Goal: Find specific page/section: Find specific page/section

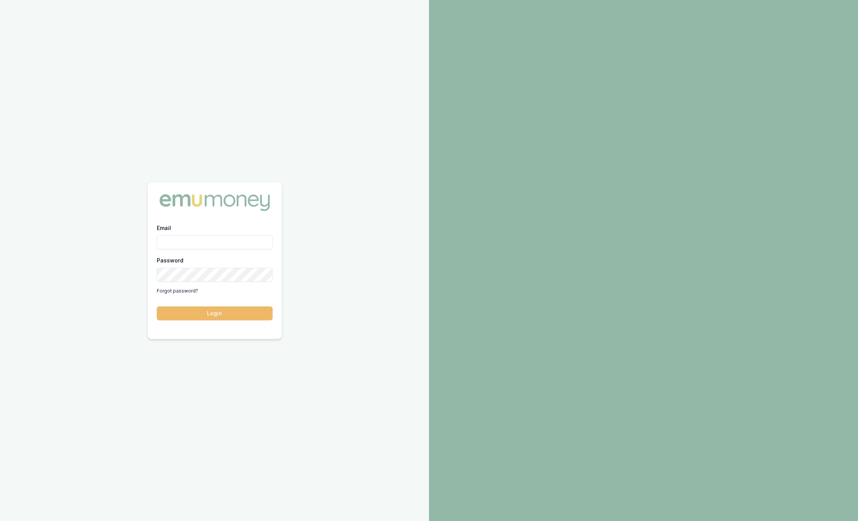
type input "sam.crouch@emumoney.com.au"
click at [188, 315] on button "Login" at bounding box center [215, 314] width 116 height 14
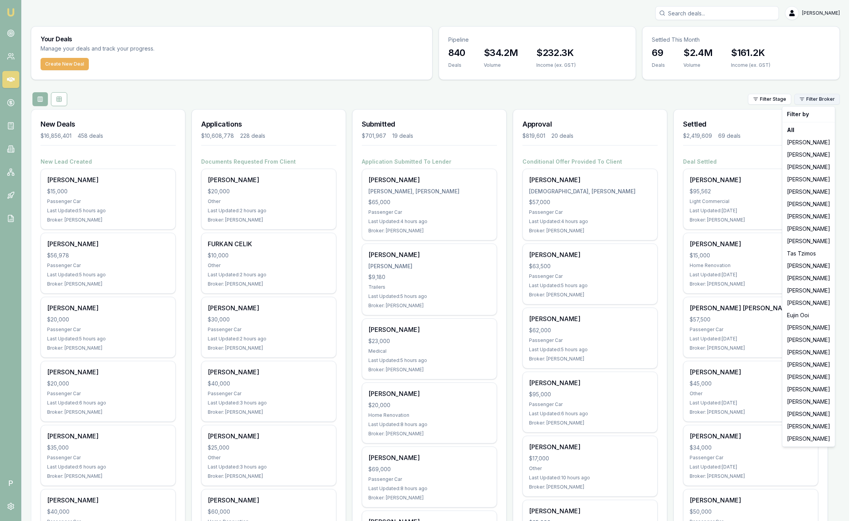
click at [823, 98] on html "Emu Broker P Sam Crouch Toggle Menu Your Deals Manage your deals and track your…" at bounding box center [429, 260] width 858 height 521
click at [804, 325] on div "[PERSON_NAME]" at bounding box center [808, 328] width 49 height 12
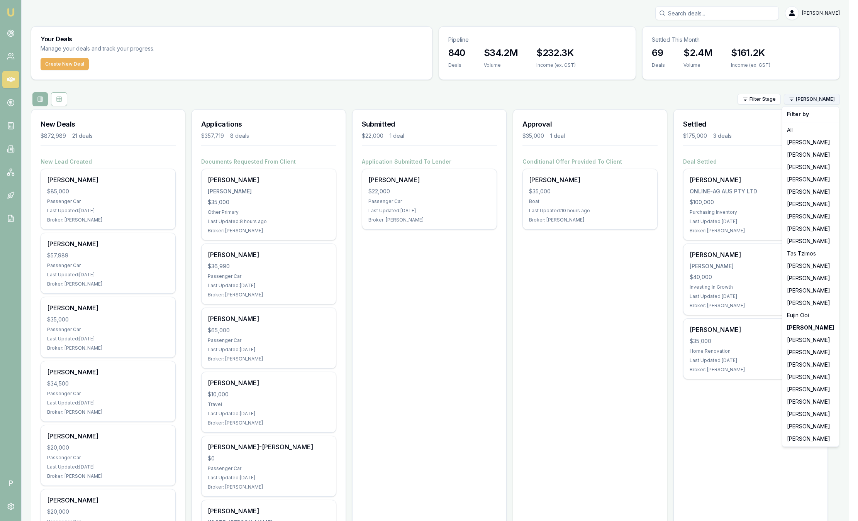
click at [809, 100] on html "Emu Broker P Sam Crouch Toggle Menu Your Deals Manage your deals and track your…" at bounding box center [429, 260] width 858 height 521
click at [798, 439] on div "[PERSON_NAME]" at bounding box center [810, 439] width 53 height 12
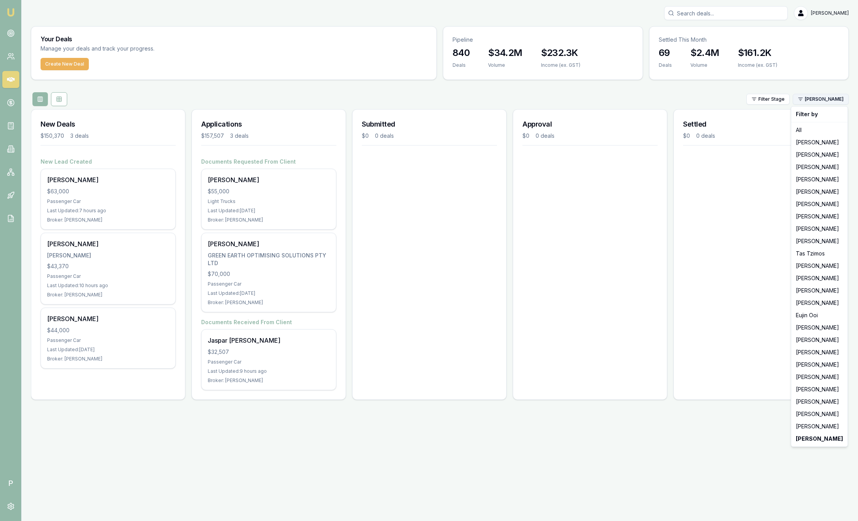
click at [826, 100] on html "Emu Broker P Sam Crouch Toggle Menu Your Deals Manage your deals and track your…" at bounding box center [429, 260] width 858 height 521
click at [827, 403] on div "Laura La Micela" at bounding box center [819, 402] width 53 height 12
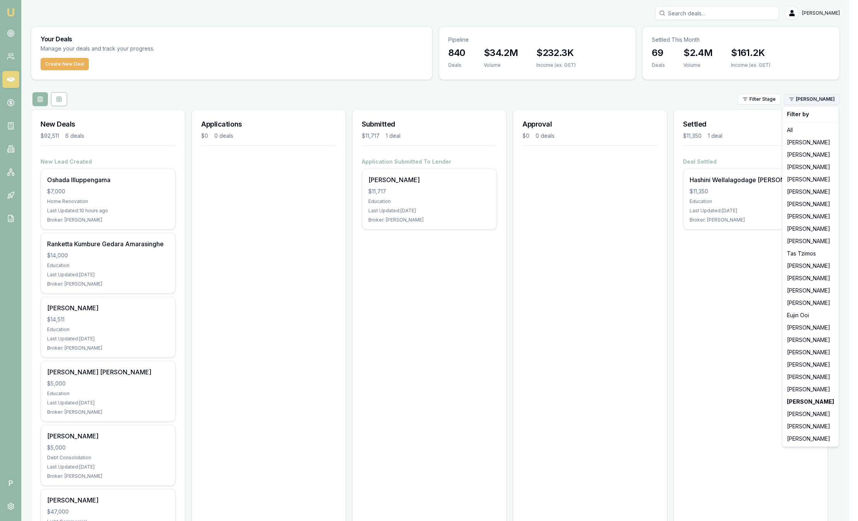
click at [830, 100] on html "Emu Broker P Sam Crouch Toggle Menu Your Deals Manage your deals and track your…" at bounding box center [429, 260] width 858 height 521
click at [818, 391] on div "Jack Armstrong" at bounding box center [810, 389] width 53 height 12
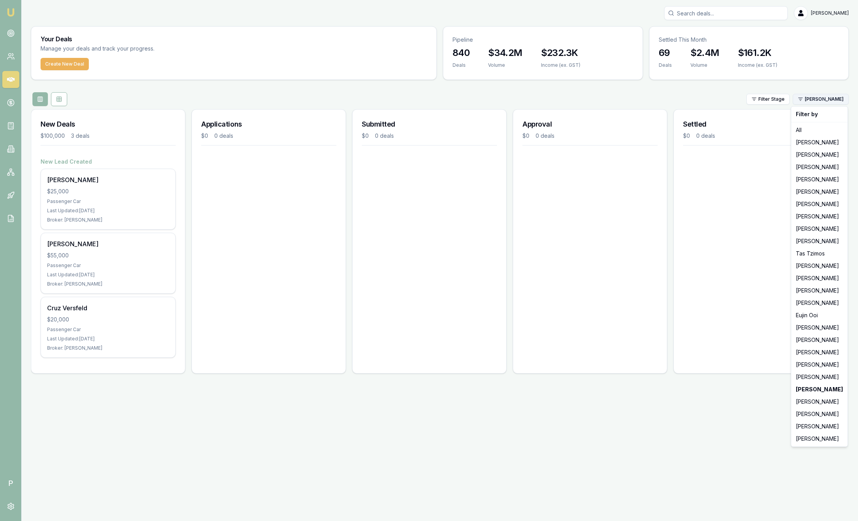
click at [821, 102] on html "Emu Broker P Sam Crouch Toggle Menu Your Deals Manage your deals and track your…" at bounding box center [429, 260] width 858 height 521
click at [815, 380] on div "Robyn Adams" at bounding box center [819, 377] width 53 height 12
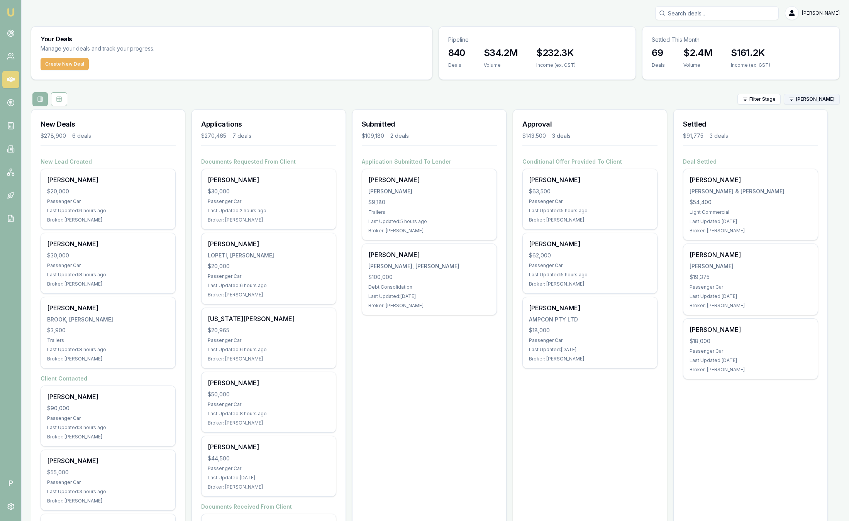
click at [827, 100] on html "Emu Broker P Sam Crouch Toggle Menu Your Deals Manage your deals and track your…" at bounding box center [424, 260] width 849 height 521
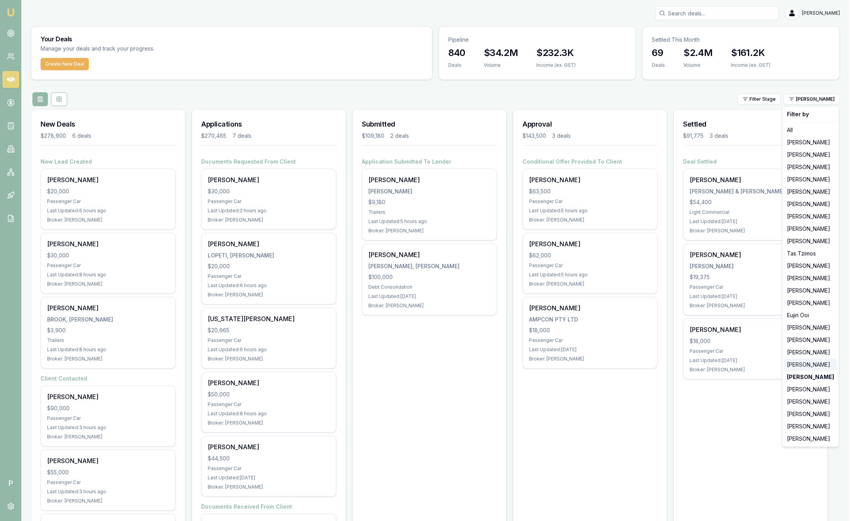
click at [796, 364] on div "[PERSON_NAME]" at bounding box center [810, 365] width 53 height 12
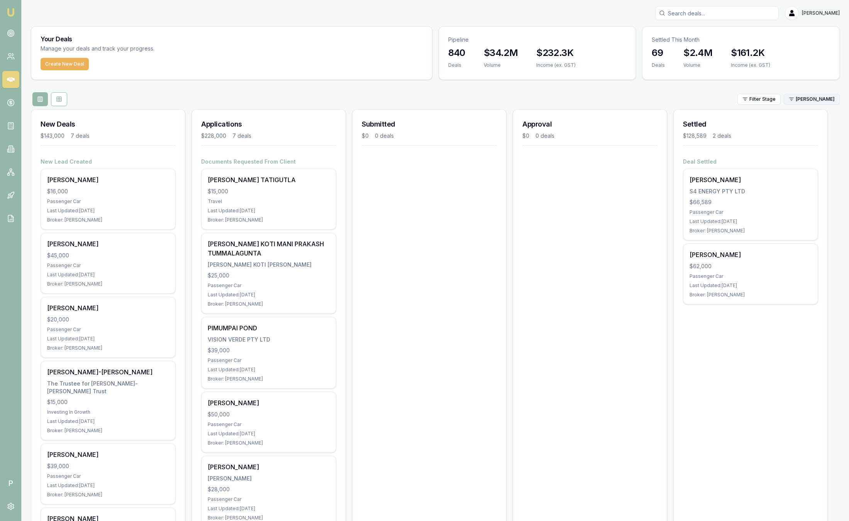
click at [807, 97] on html "Emu Broker P Sam Crouch Toggle Menu Your Deals Manage your deals and track your…" at bounding box center [424, 260] width 849 height 521
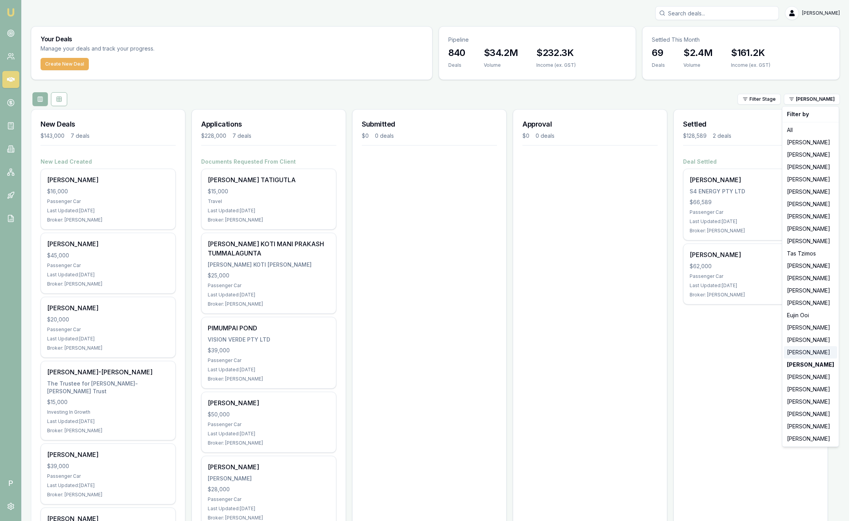
click at [790, 347] on div "[PERSON_NAME]" at bounding box center [810, 352] width 53 height 12
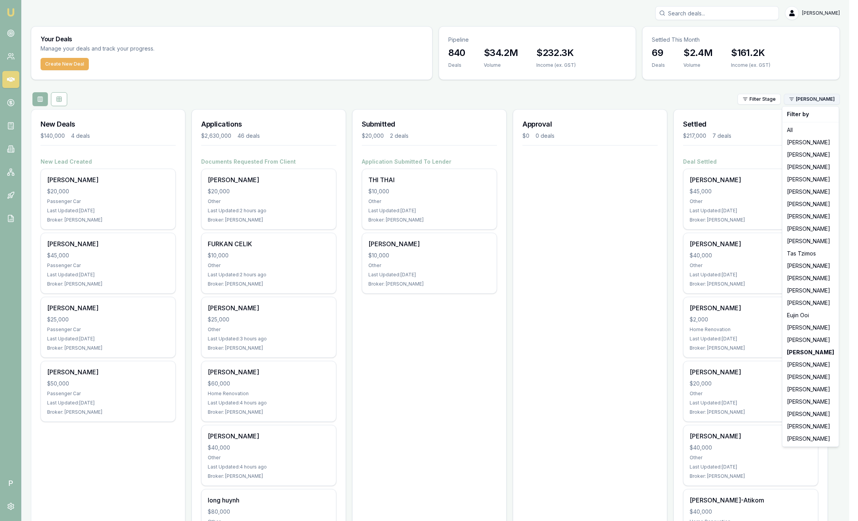
click at [819, 95] on html "Emu Broker P Sam Crouch Toggle Menu Your Deals Manage your deals and track your…" at bounding box center [429, 260] width 858 height 521
click at [805, 343] on div "[PERSON_NAME]" at bounding box center [810, 340] width 53 height 12
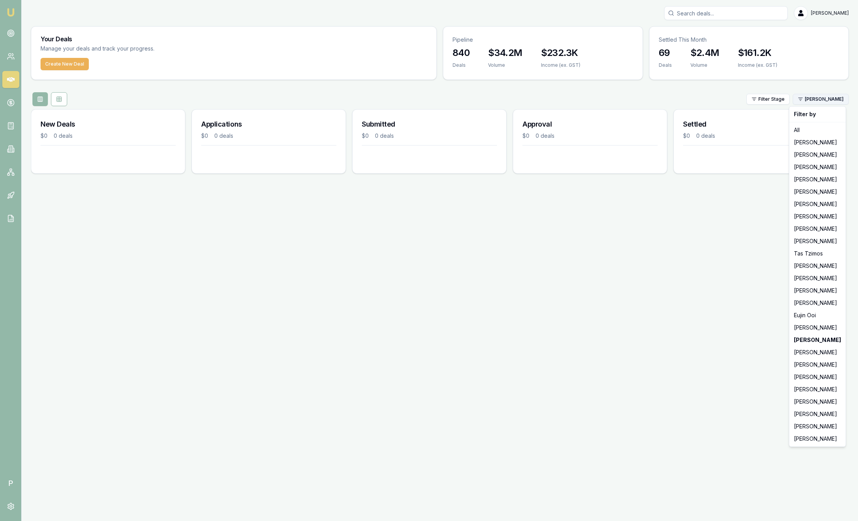
click at [822, 102] on html "Emu Broker P Sam Crouch Toggle Menu Your Deals Manage your deals and track your…" at bounding box center [429, 260] width 858 height 521
click at [799, 322] on div "[PERSON_NAME]" at bounding box center [817, 328] width 53 height 12
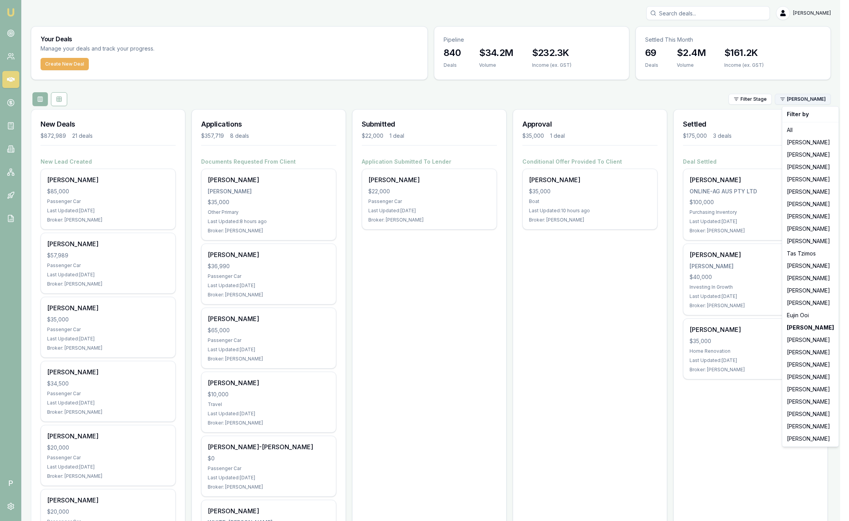
click at [808, 100] on html "Emu Broker P Sam Crouch Toggle Menu Your Deals Manage your deals and track your…" at bounding box center [424, 260] width 849 height 521
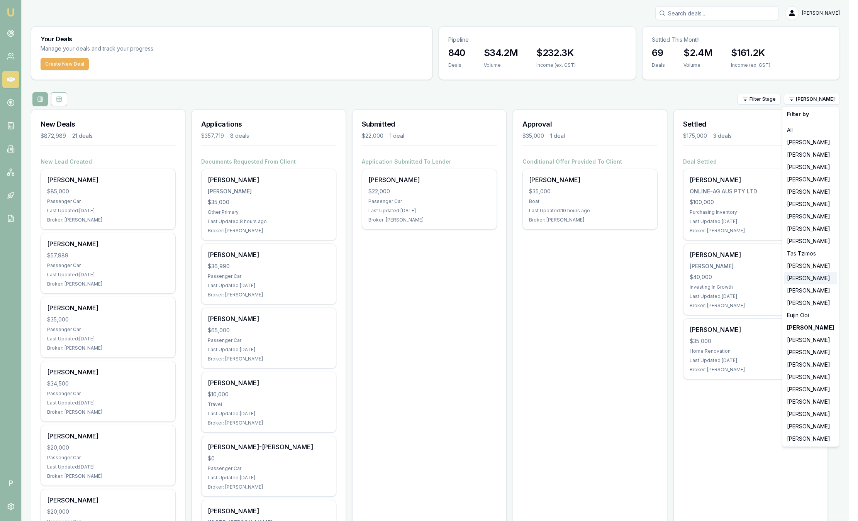
click at [801, 280] on div "[PERSON_NAME]" at bounding box center [810, 278] width 53 height 12
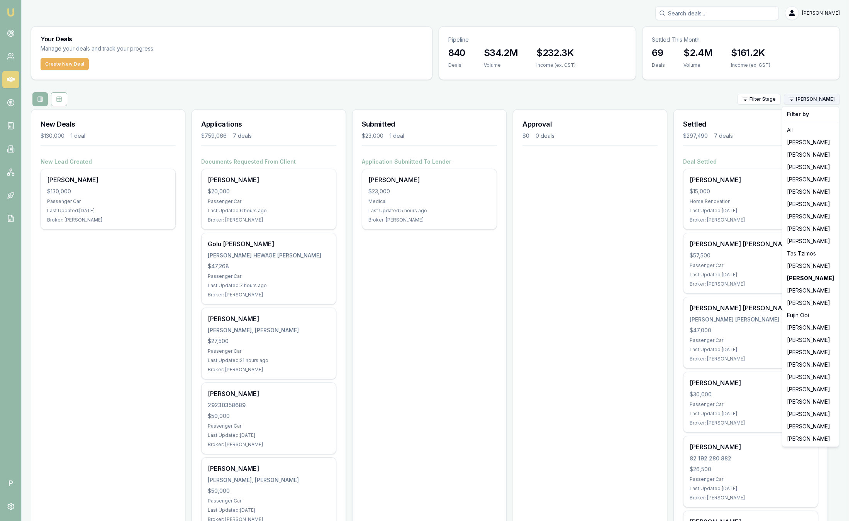
click at [826, 102] on html "Emu Broker P Sam Crouch Toggle Menu Your Deals Manage your deals and track your…" at bounding box center [429, 260] width 858 height 521
click at [808, 232] on div "[PERSON_NAME]" at bounding box center [810, 229] width 53 height 12
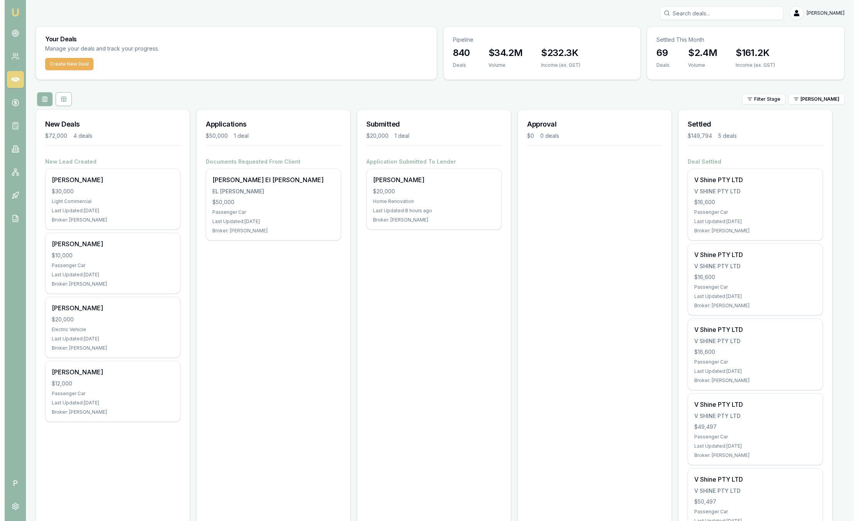
scroll to position [41, 0]
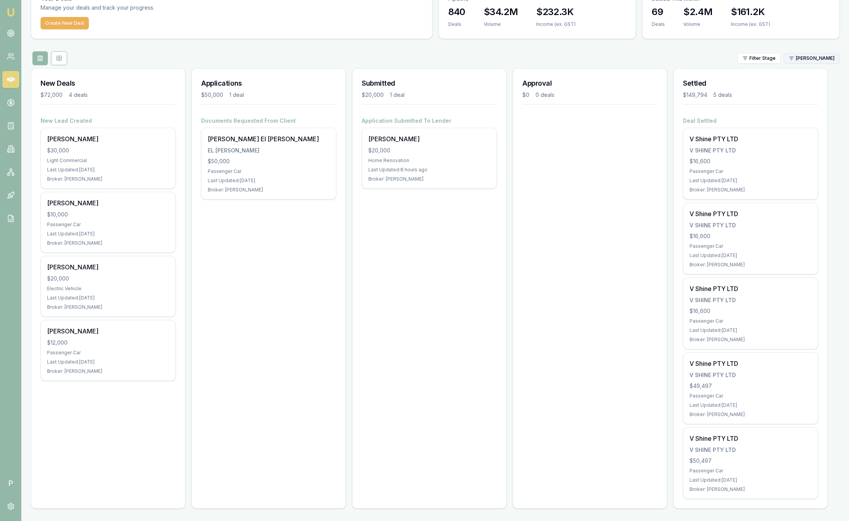
click at [818, 59] on html "Emu Broker P Sam Crouch Toggle Menu Your Deals Manage your deals and track your…" at bounding box center [424, 219] width 849 height 521
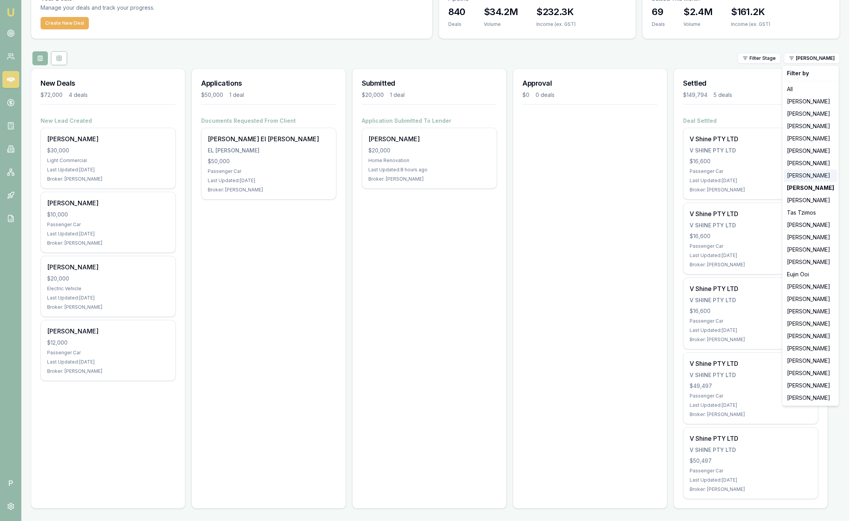
click at [805, 175] on div "[PERSON_NAME]" at bounding box center [810, 175] width 53 height 12
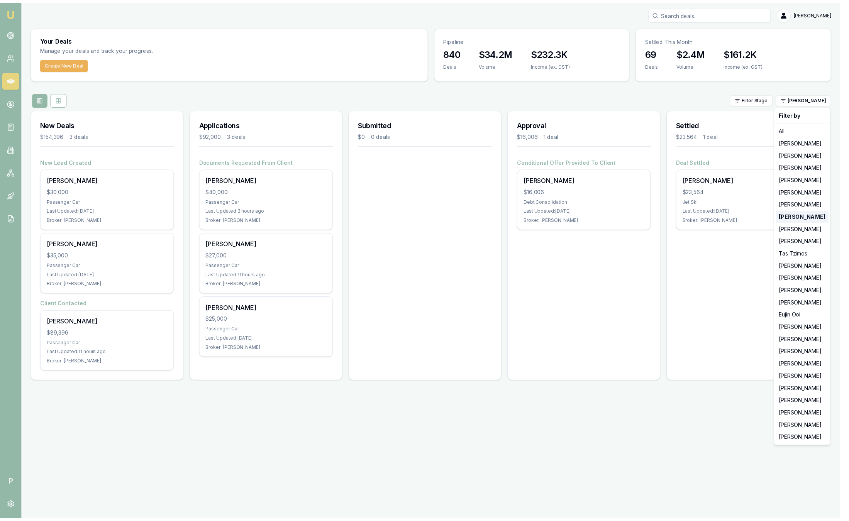
scroll to position [0, 0]
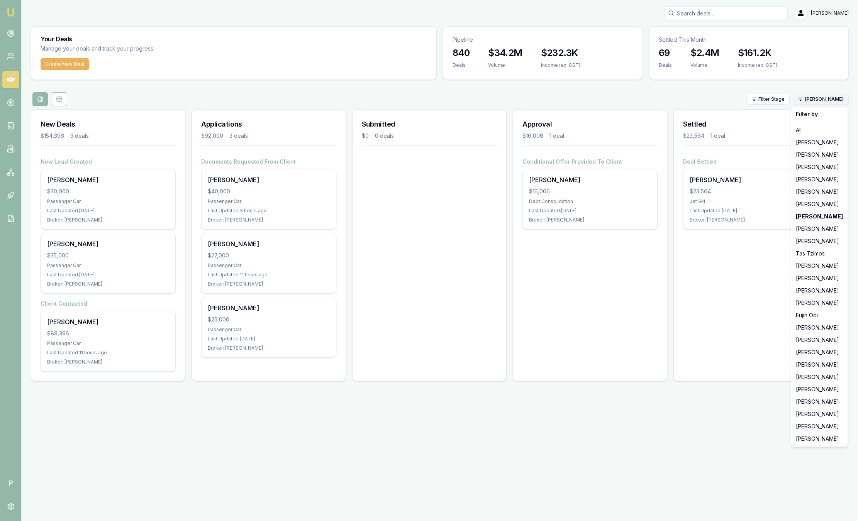
click at [820, 98] on html "Emu Broker P Sam Crouch Toggle Menu Your Deals Manage your deals and track your…" at bounding box center [429, 260] width 858 height 521
click at [820, 202] on div "[PERSON_NAME]" at bounding box center [819, 204] width 53 height 12
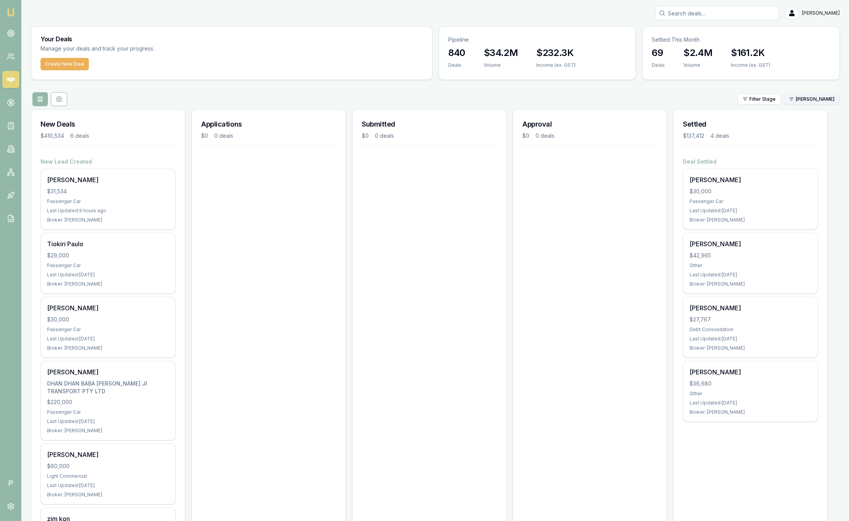
click at [819, 100] on html "Emu Broker P Sam Crouch Toggle Menu Your Deals Manage your deals and track your…" at bounding box center [424, 260] width 849 height 521
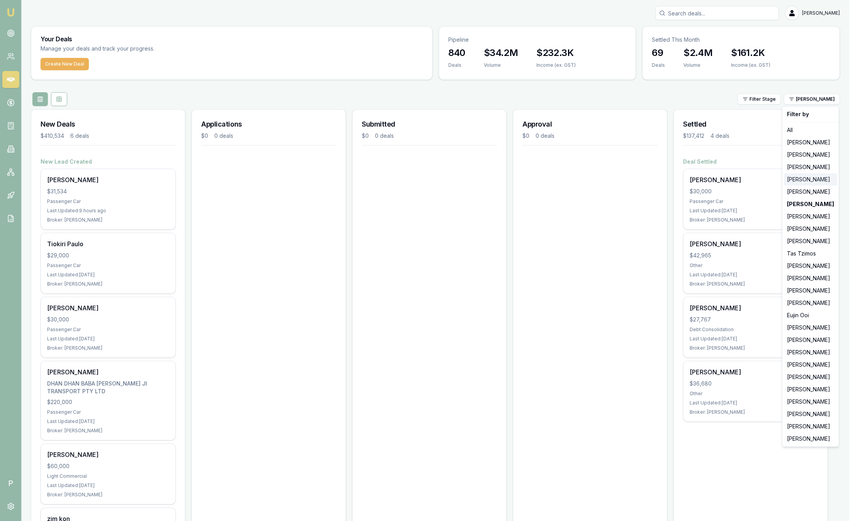
click at [805, 177] on div "[PERSON_NAME]" at bounding box center [810, 179] width 53 height 12
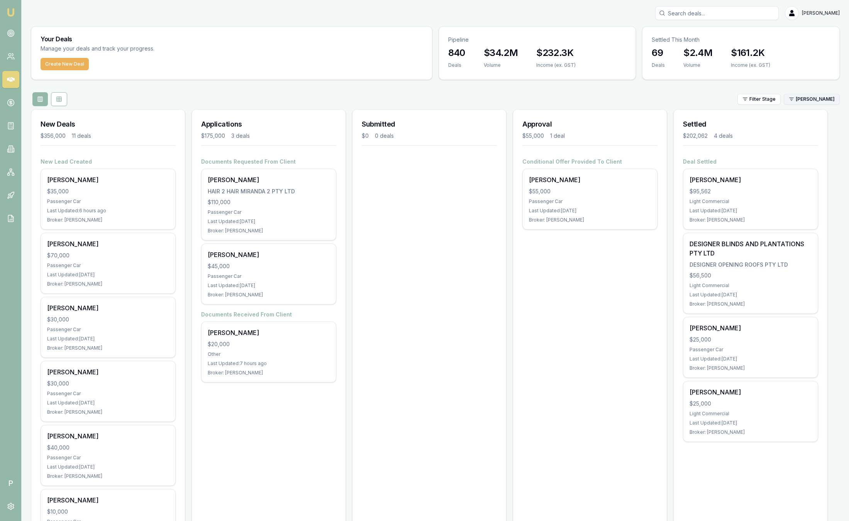
click at [830, 99] on html "Emu Broker P Sam Crouch Toggle Menu Your Deals Manage your deals and track your…" at bounding box center [424, 260] width 849 height 521
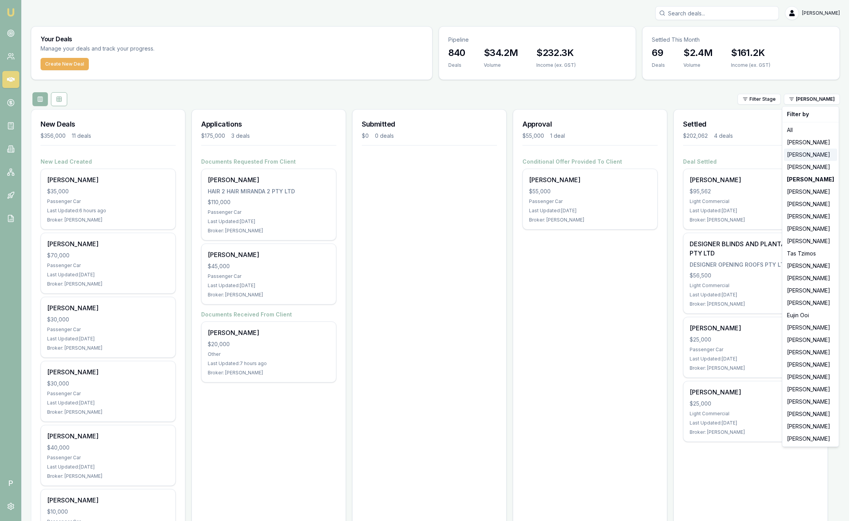
drag, startPoint x: 803, startPoint y: 163, endPoint x: 803, endPoint y: 158, distance: 4.3
click at [803, 158] on div "Filter by All Jackson Fanfulla Brad Hearns Matt Leeburn Evette Abdo Matt Burn S…" at bounding box center [810, 276] width 57 height 341
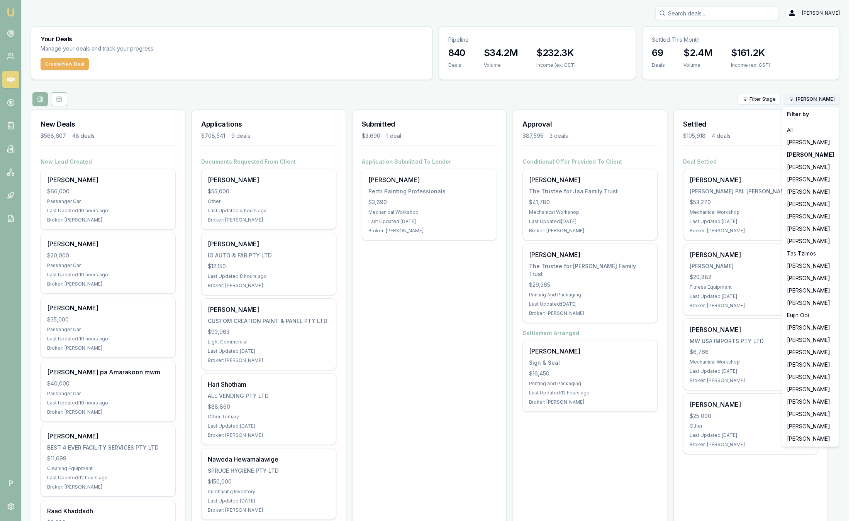
click at [821, 98] on html "Emu Broker P Sam Crouch Toggle Menu Your Deals Manage your deals and track your…" at bounding box center [429, 260] width 858 height 521
click at [800, 142] on div "[PERSON_NAME]" at bounding box center [810, 142] width 53 height 12
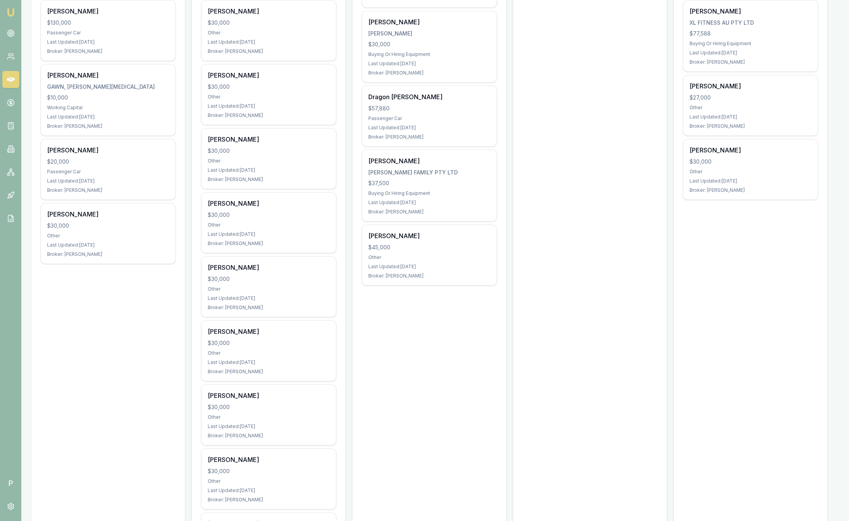
scroll to position [234, 0]
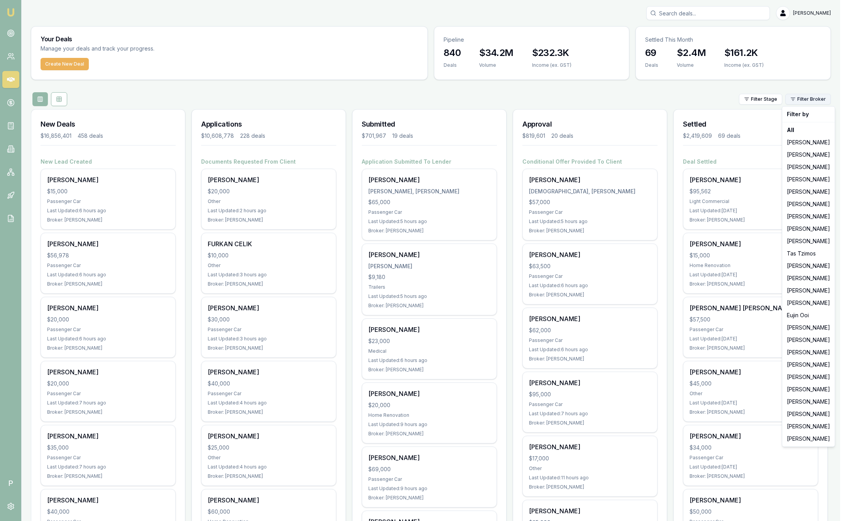
click at [818, 99] on html "Emu Broker P [PERSON_NAME] Toggle Menu Your Deals Manage your deals and track y…" at bounding box center [424, 260] width 849 height 521
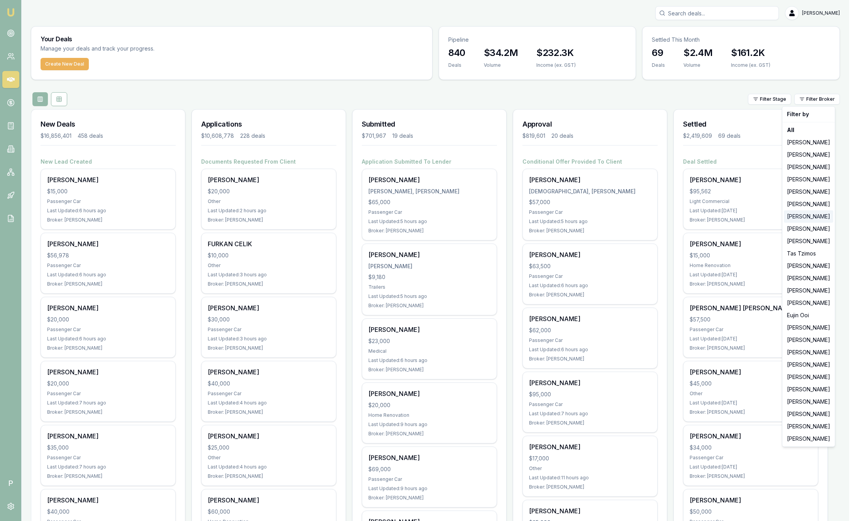
click at [810, 214] on div "[PERSON_NAME]" at bounding box center [808, 216] width 49 height 12
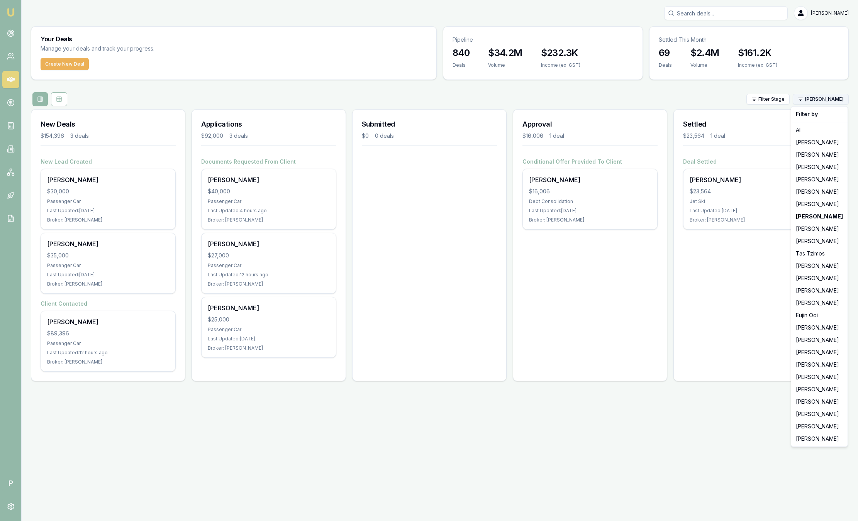
click at [836, 100] on html "Emu Broker P Sam Crouch Toggle Menu Your Deals Manage your deals and track your…" at bounding box center [429, 260] width 858 height 521
click at [812, 229] on div "Wendy Fonseka" at bounding box center [819, 229] width 53 height 12
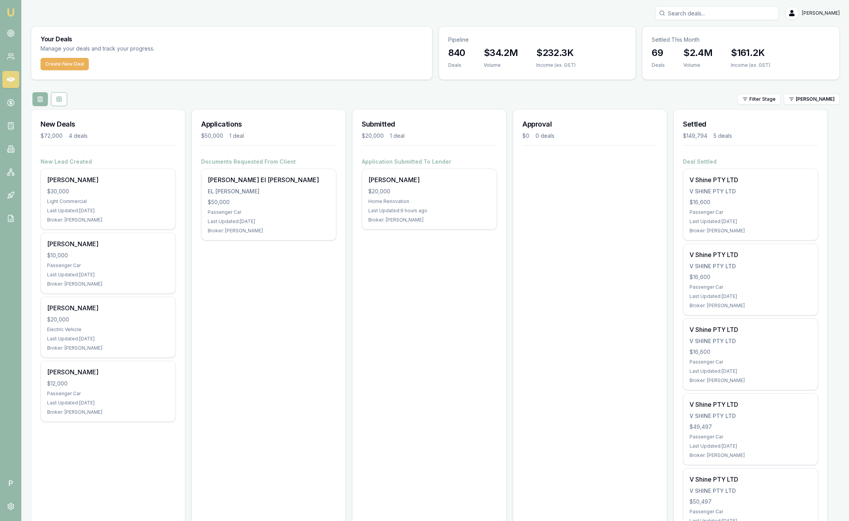
scroll to position [41, 0]
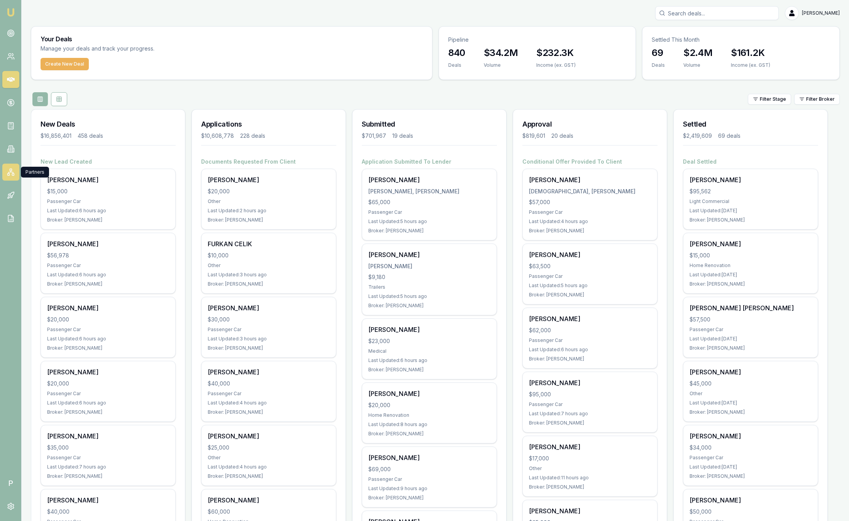
click at [11, 172] on icon at bounding box center [10, 172] width 5 height 1
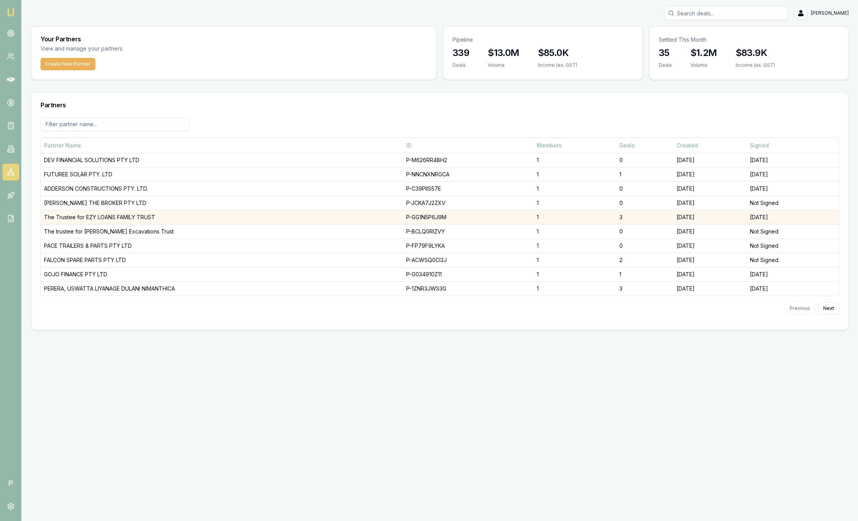
click at [95, 217] on td "The Trustee for EZY LOANS FAMILY TRUST" at bounding box center [222, 217] width 362 height 14
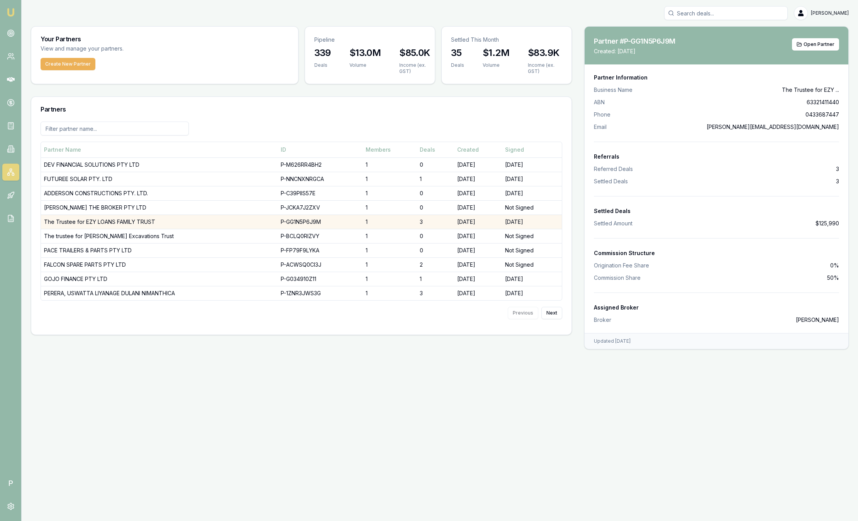
click at [95, 217] on td "The Trustee for EZY LOANS FAMILY TRUST" at bounding box center [159, 222] width 237 height 14
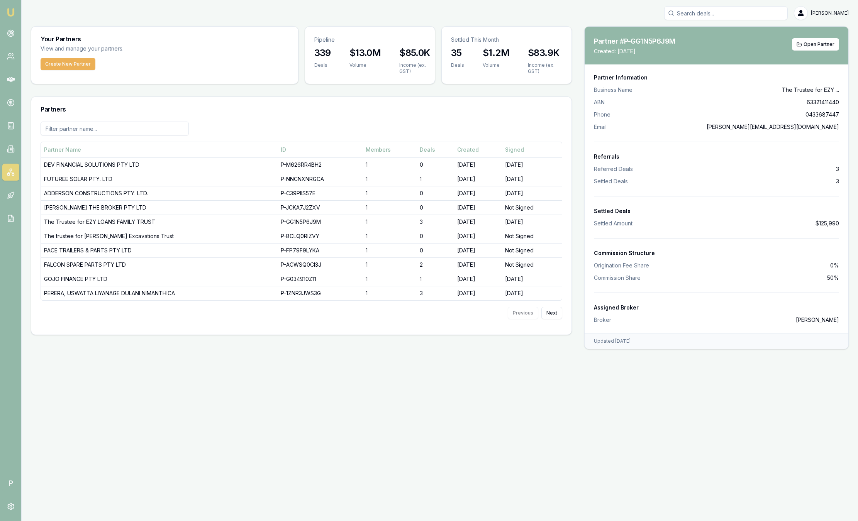
click at [209, 100] on div "Partners" at bounding box center [301, 109] width 540 height 25
click at [114, 197] on td "ADDERSON CONSTRUCTIONS PTY. LTD." at bounding box center [159, 193] width 237 height 14
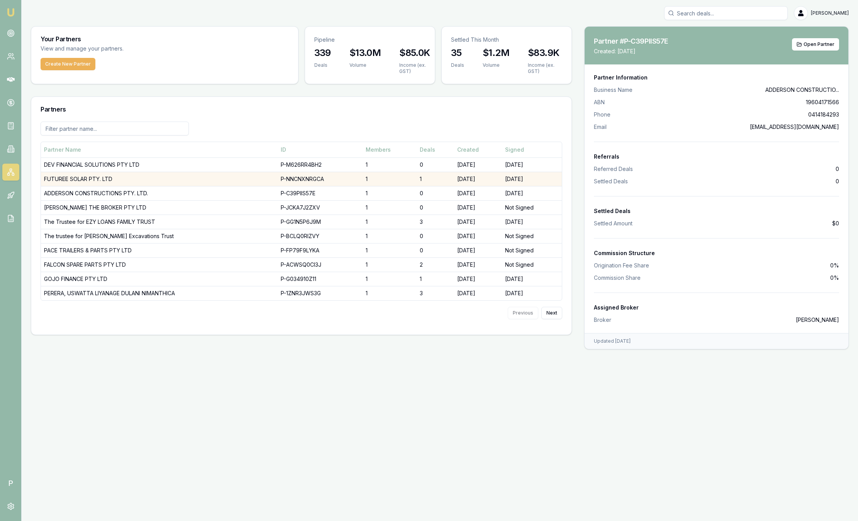
click at [100, 180] on td "FUTUREE SOLAR PTY. LTD" at bounding box center [159, 179] width 237 height 14
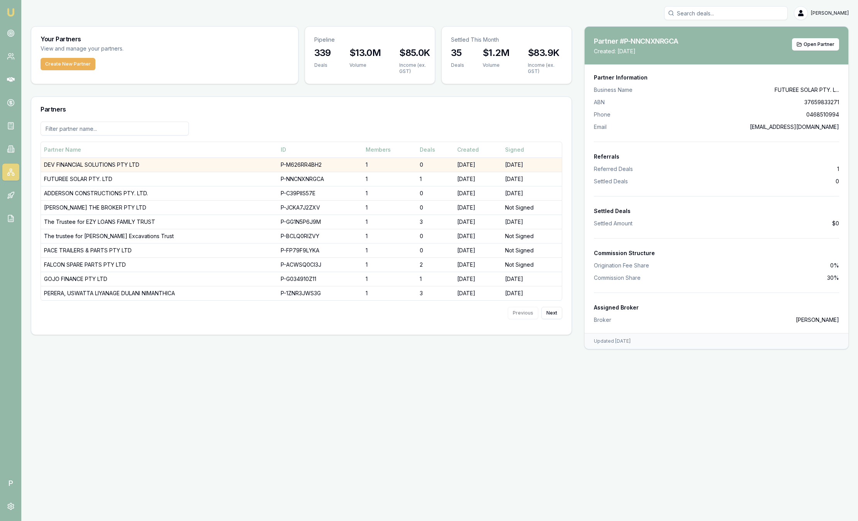
click at [106, 168] on td "DEV FINANCIAL SOLUTIONS PTY LTD" at bounding box center [159, 165] width 237 height 14
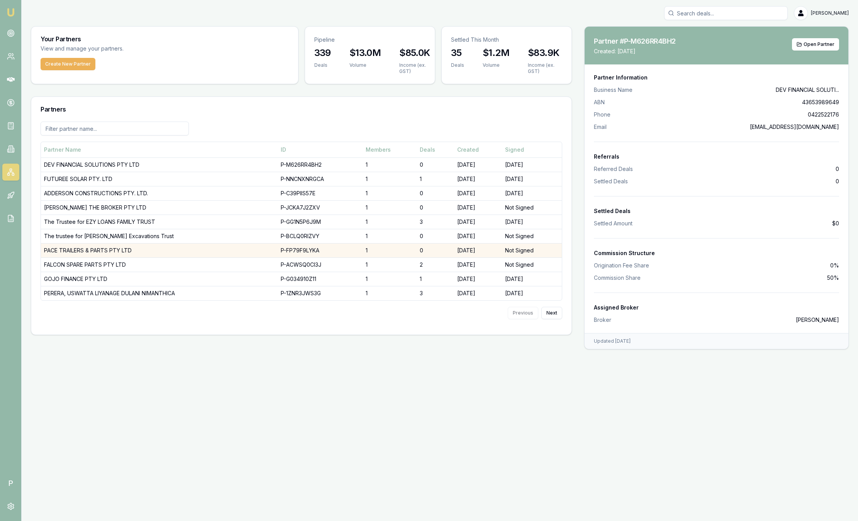
click at [81, 249] on td "PACE TRAILERS & PARTS PTY LTD" at bounding box center [159, 250] width 237 height 14
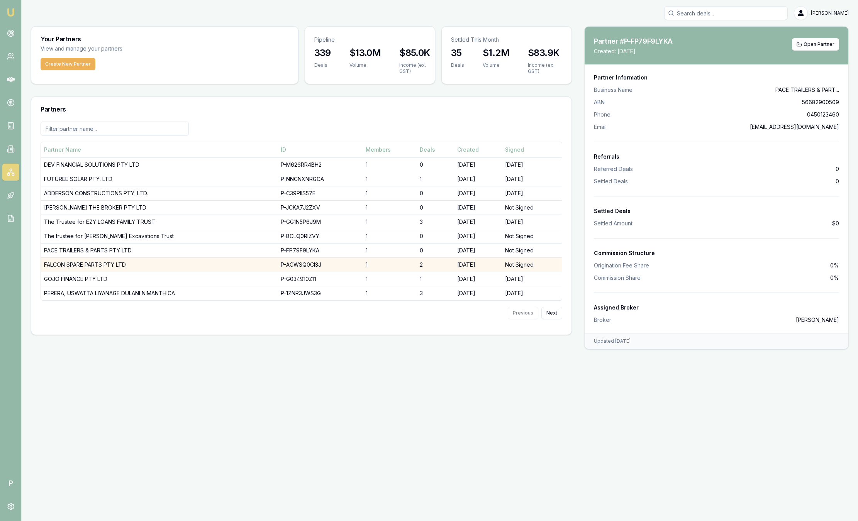
click at [81, 268] on td "FALCON SPARE PARTS PTY LTD" at bounding box center [159, 265] width 237 height 14
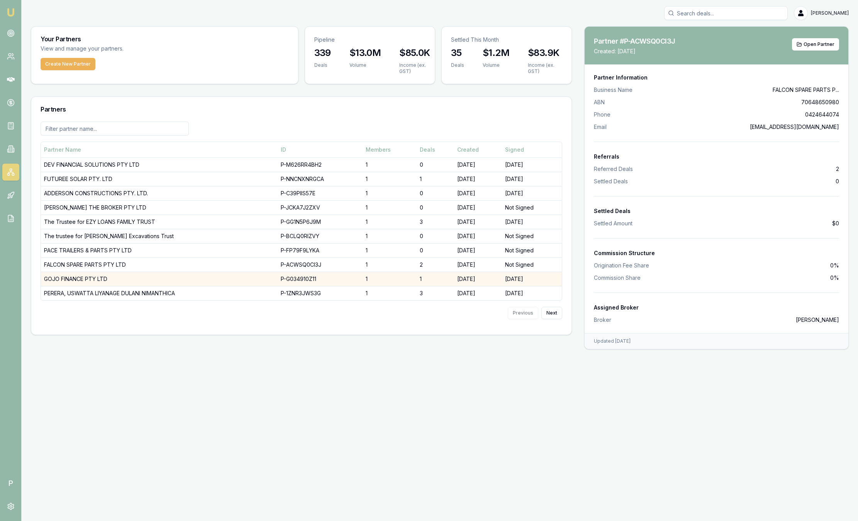
click at [79, 277] on td "GOJO FINANCE PTY LTD" at bounding box center [159, 279] width 237 height 14
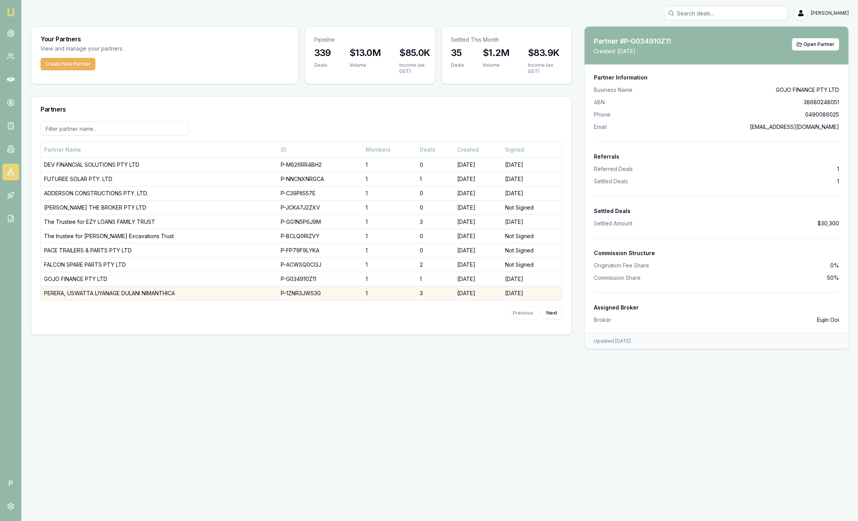
click at [81, 297] on td "PERERA, USWATTA LIYANAGE DULANI NIMANTHICA" at bounding box center [159, 293] width 237 height 14
click at [553, 315] on button "Next" at bounding box center [551, 313] width 21 height 12
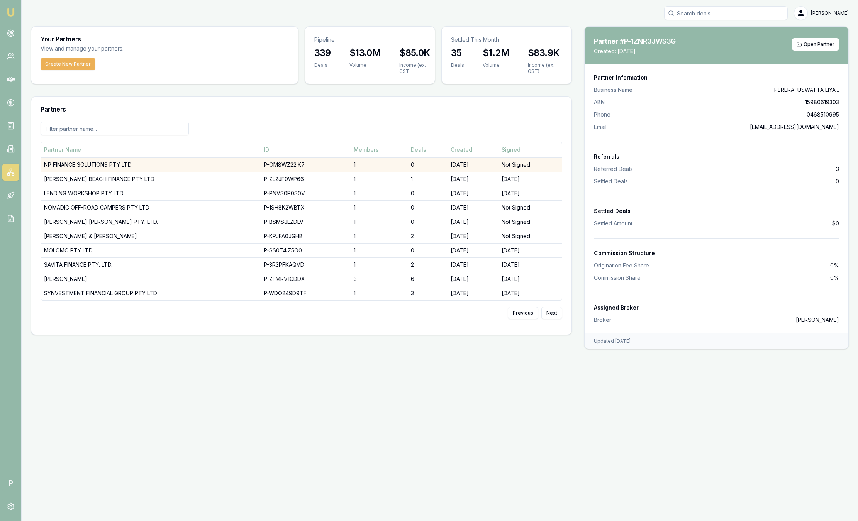
click at [150, 163] on td "NP FINANCE SOLUTIONS PTY LTD" at bounding box center [151, 165] width 220 height 14
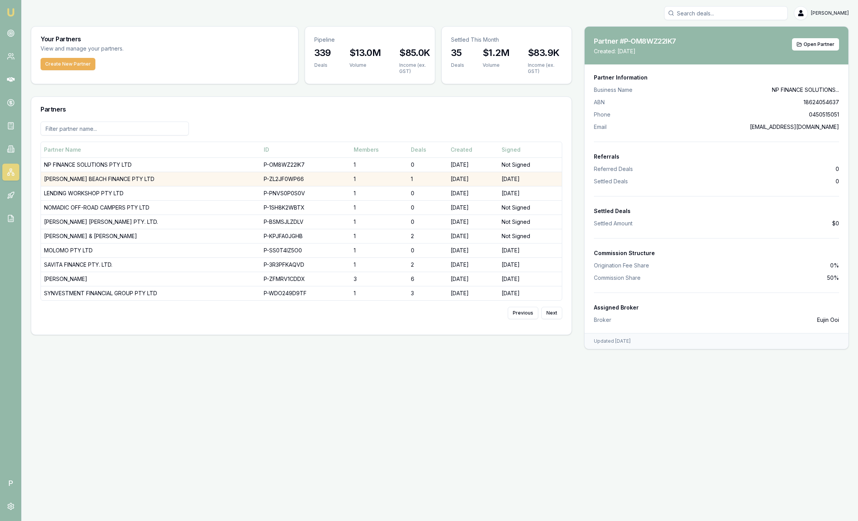
click at [122, 178] on td "[PERSON_NAME] BEACH FINANCE PTY LTD" at bounding box center [151, 179] width 220 height 14
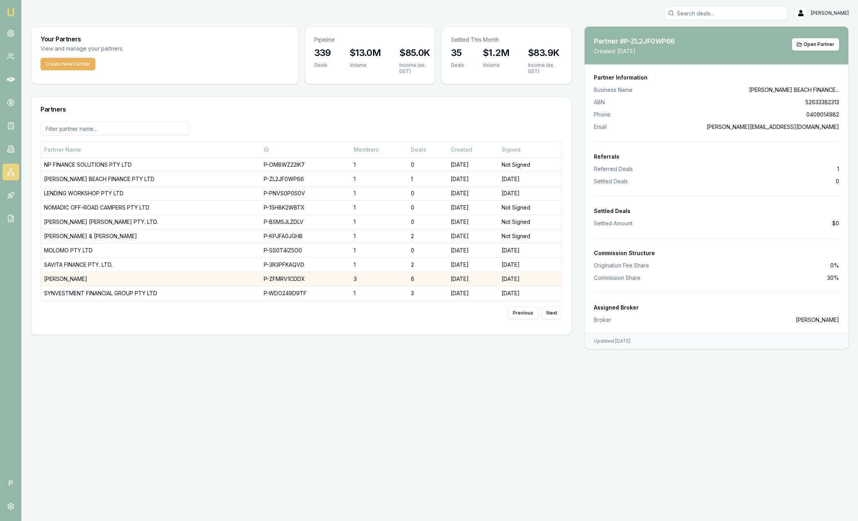
click at [99, 278] on td "DHANKHAR, SANJEEV" at bounding box center [151, 279] width 220 height 14
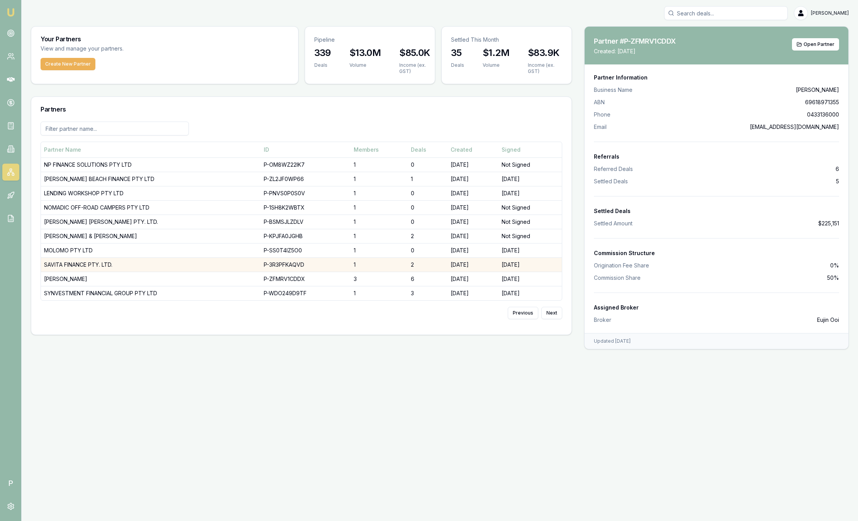
click at [102, 266] on td "SAVITA FINANCE PTY. LTD." at bounding box center [151, 265] width 220 height 14
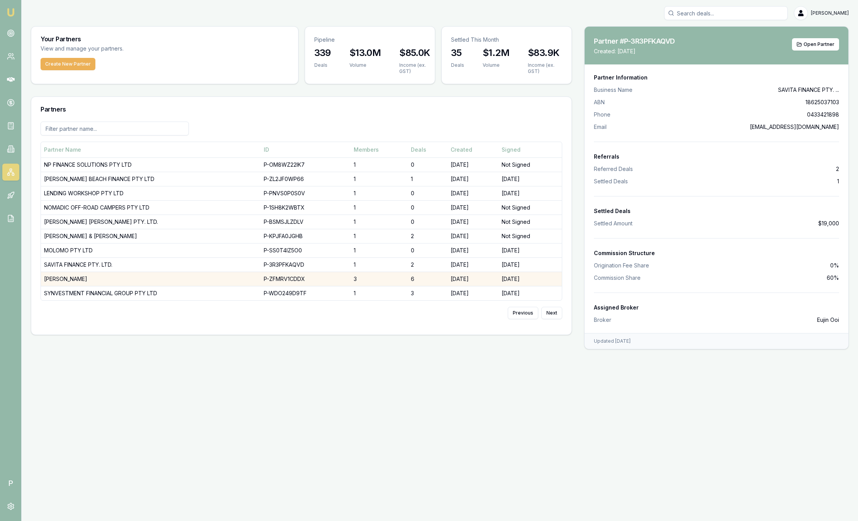
click at [91, 283] on td "DHANKHAR, SANJEEV" at bounding box center [151, 279] width 220 height 14
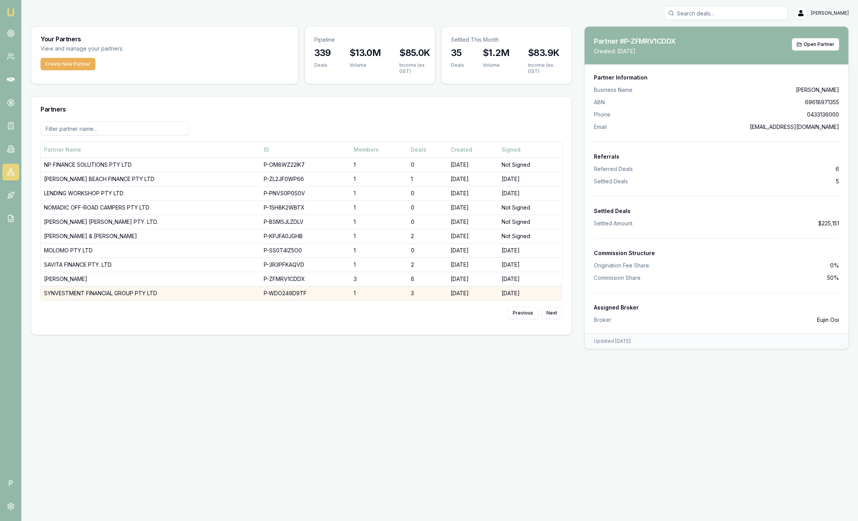
click at [92, 294] on td "SYNVESTMENT FINANCIAL GROUP PTY LTD" at bounding box center [151, 293] width 220 height 14
click at [10, 13] on img at bounding box center [10, 12] width 9 height 9
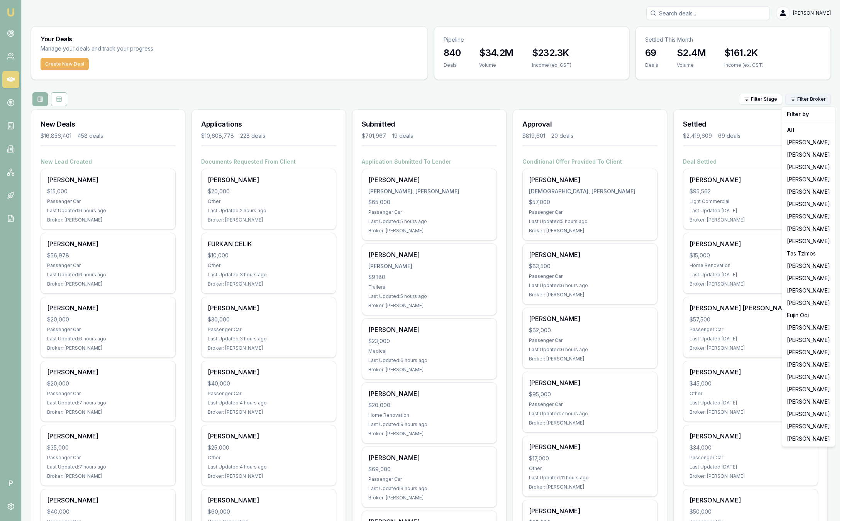
click at [812, 100] on html "Emu Broker P Sam Crouch Toggle Menu Your Deals Manage your deals and track your…" at bounding box center [424, 260] width 849 height 521
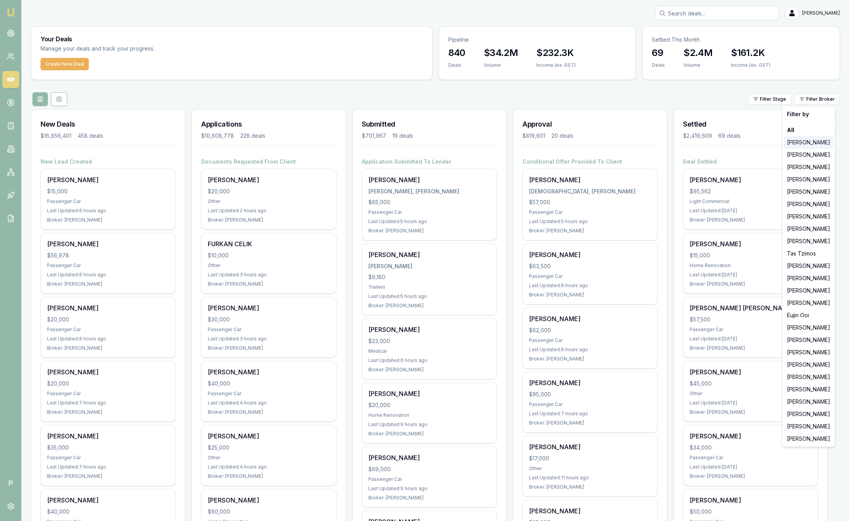
click at [803, 140] on div "[PERSON_NAME]" at bounding box center [808, 142] width 49 height 12
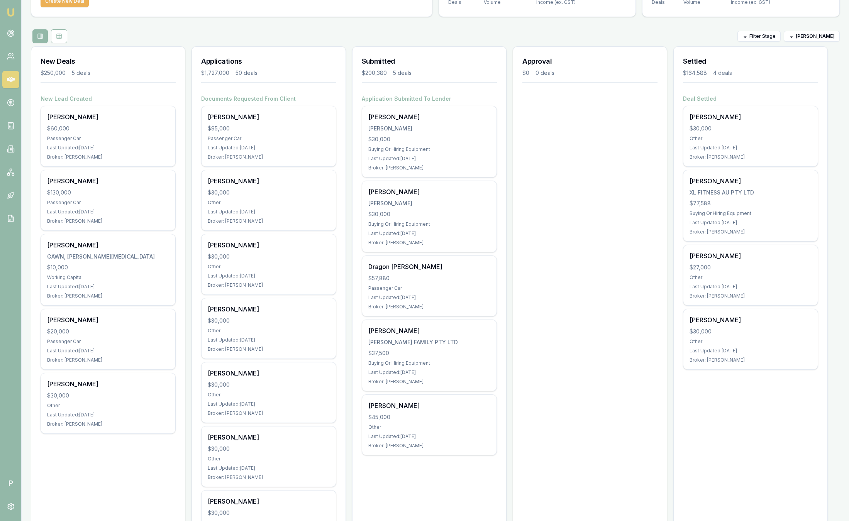
scroll to position [47, 0]
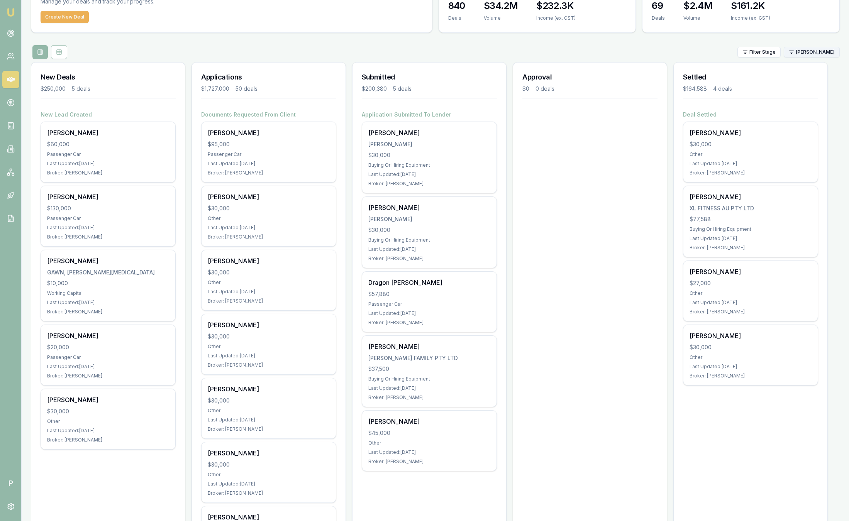
click at [799, 53] on html "Emu Broker P Sam Crouch Toggle Menu Your Deals Manage your deals and track your…" at bounding box center [424, 213] width 849 height 521
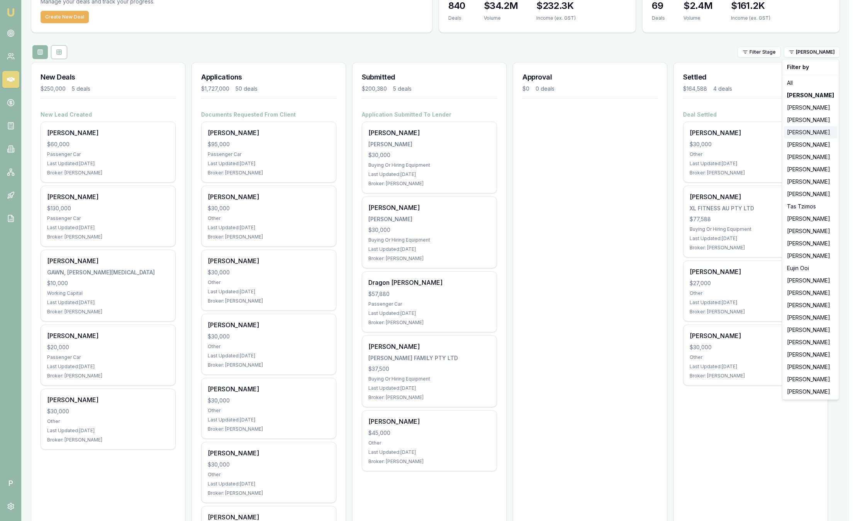
drag, startPoint x: 795, startPoint y: 118, endPoint x: 791, endPoint y: 129, distance: 12.0
click at [791, 129] on div "Filter by All Jackson Fanfulla Brad Hearns Matt Leeburn Evette Abdo Matt Burn S…" at bounding box center [810, 229] width 57 height 341
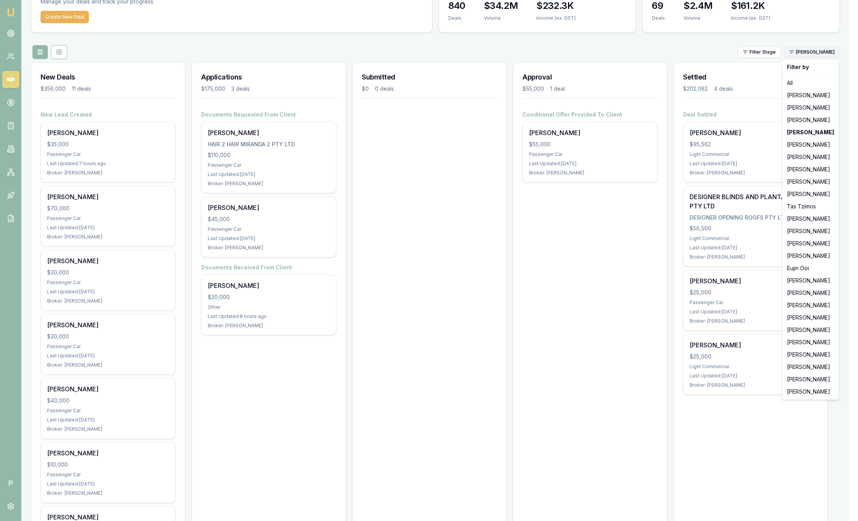
click at [822, 56] on html "Emu Broker P Sam Crouch Toggle Menu Your Deals Manage your deals and track your…" at bounding box center [429, 213] width 858 height 521
click at [803, 157] on div "[PERSON_NAME]" at bounding box center [810, 157] width 53 height 12
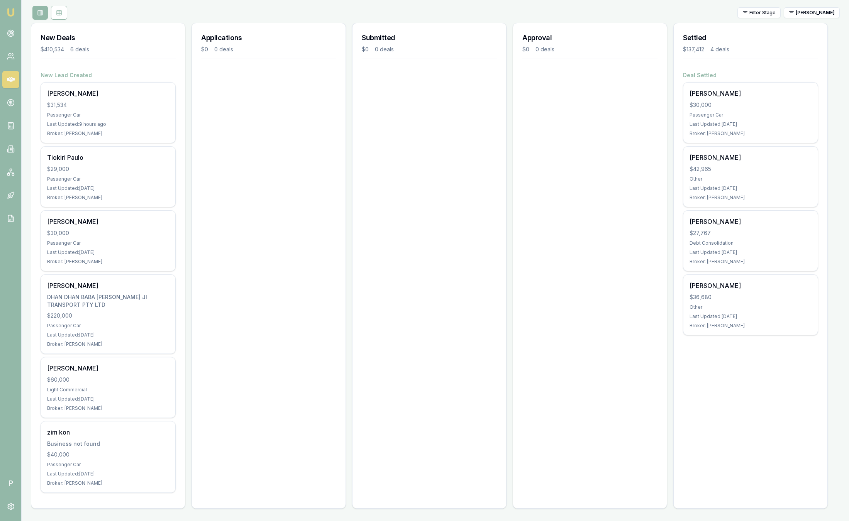
scroll to position [32, 0]
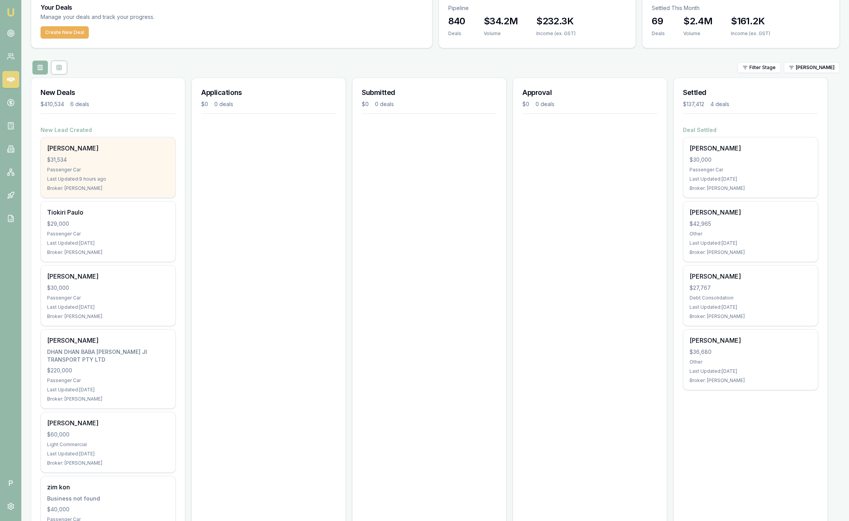
click at [119, 167] on div "Passenger Car" at bounding box center [108, 170] width 122 height 6
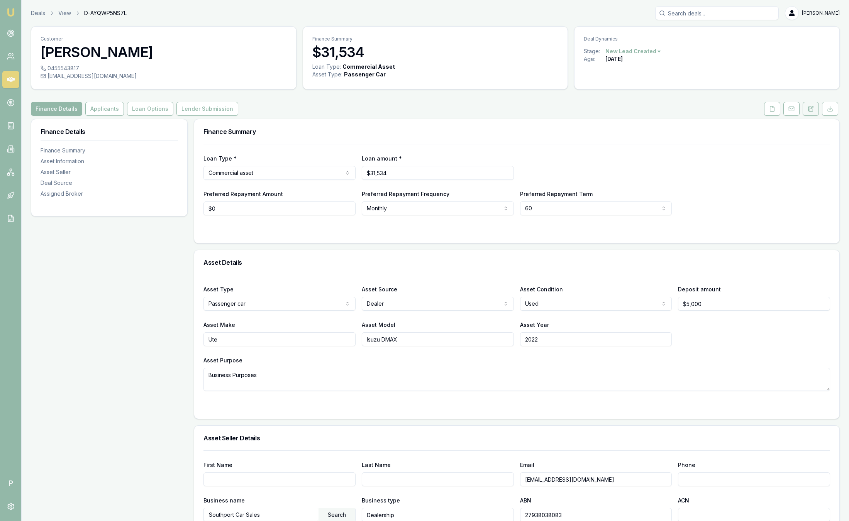
click at [810, 109] on icon at bounding box center [811, 109] width 6 height 6
